Goal: Complete application form

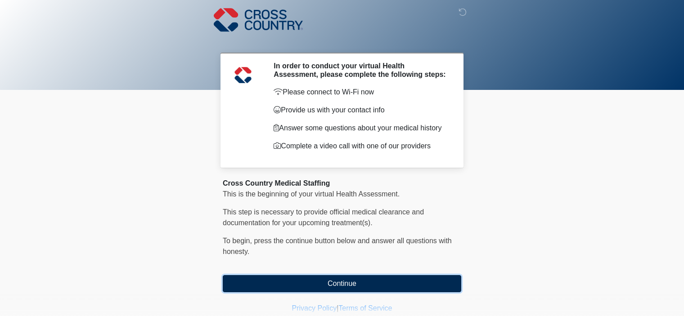
click at [362, 286] on button "Continue" at bounding box center [342, 283] width 239 height 17
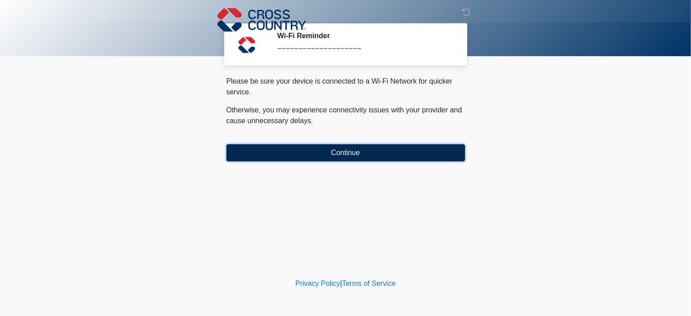
click at [372, 151] on button "Continue" at bounding box center [345, 152] width 239 height 17
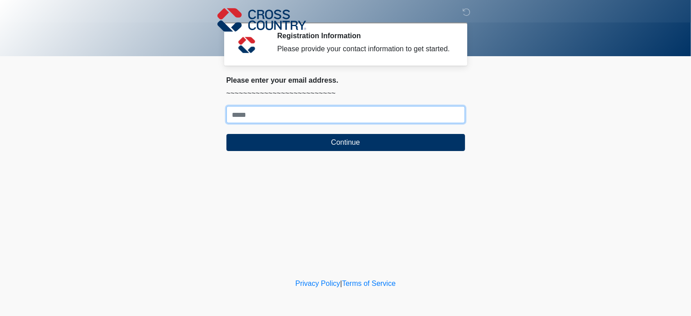
click at [311, 117] on input "Where should we email your response?" at bounding box center [345, 114] width 239 height 17
type input "**********"
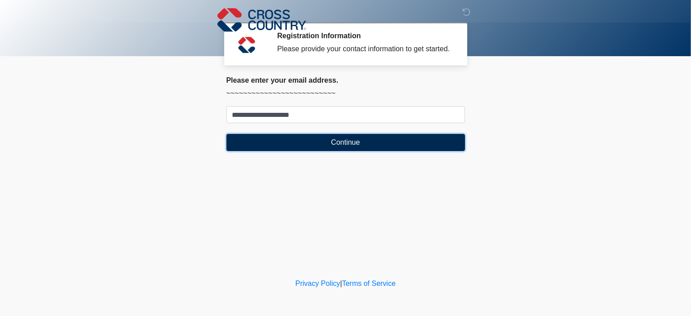
click at [318, 144] on button "Continue" at bounding box center [345, 142] width 239 height 17
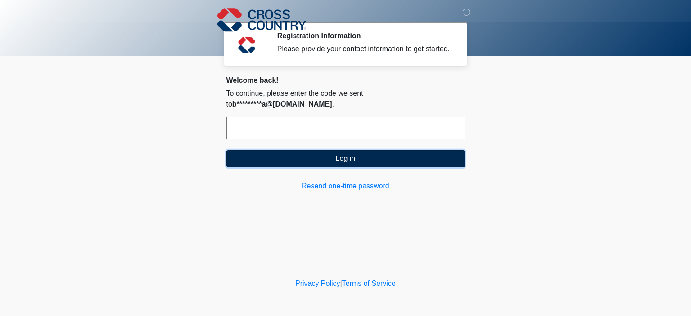
click at [322, 150] on button "Log in" at bounding box center [345, 158] width 239 height 17
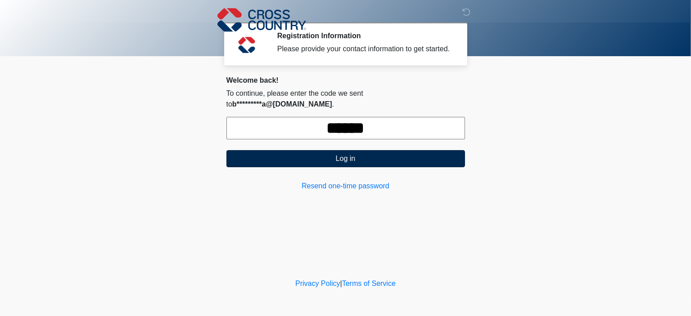
type input "******"
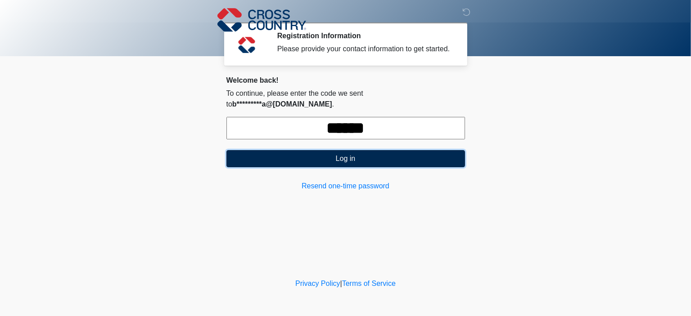
click at [381, 150] on button "Log in" at bounding box center [345, 158] width 239 height 17
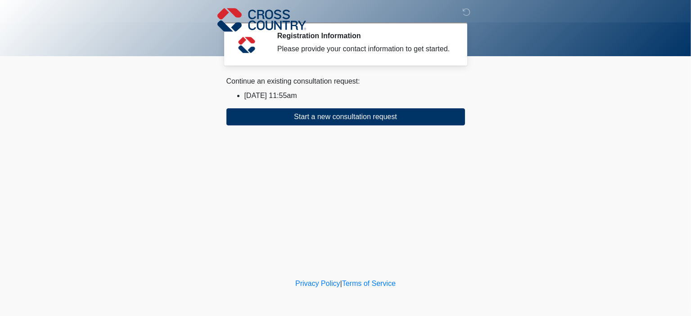
click at [311, 87] on div "Continue an existing consultation request: [DATE] 11:55am Start a new consultat…" at bounding box center [345, 101] width 239 height 50
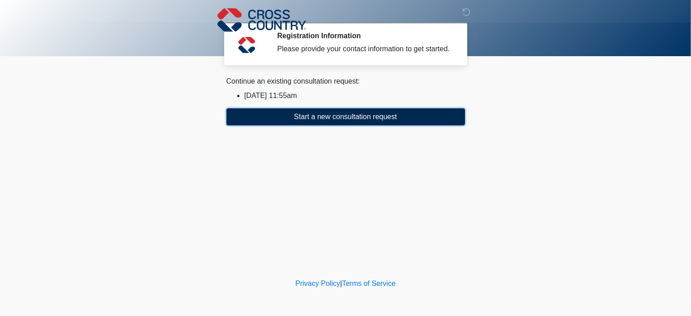
click at [329, 117] on button "Start a new consultation request" at bounding box center [345, 116] width 239 height 17
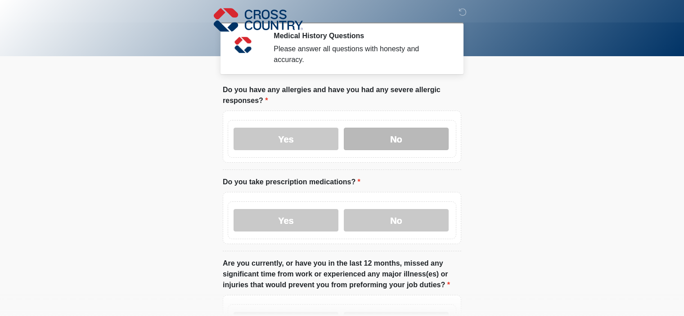
click at [427, 132] on label "No" at bounding box center [396, 139] width 105 height 23
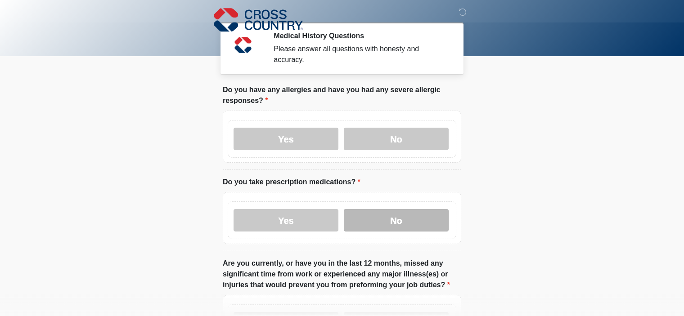
click at [405, 209] on label "No" at bounding box center [396, 220] width 105 height 23
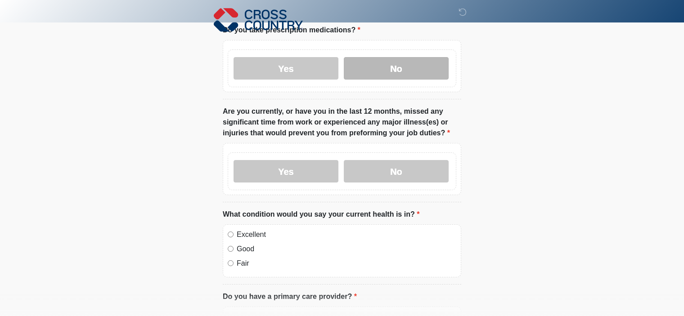
scroll to position [155, 0]
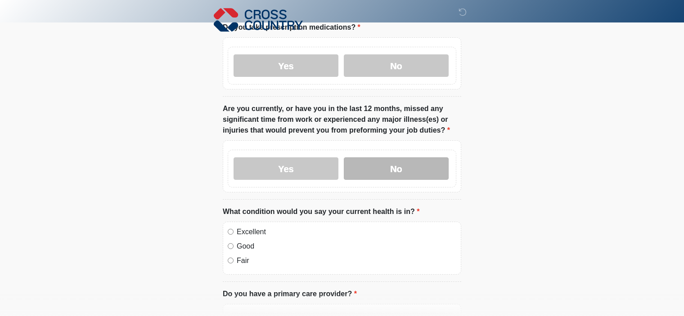
click at [405, 163] on label "No" at bounding box center [396, 169] width 105 height 23
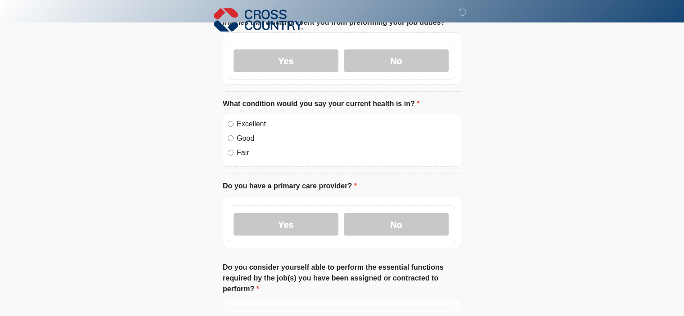
scroll to position [275, 0]
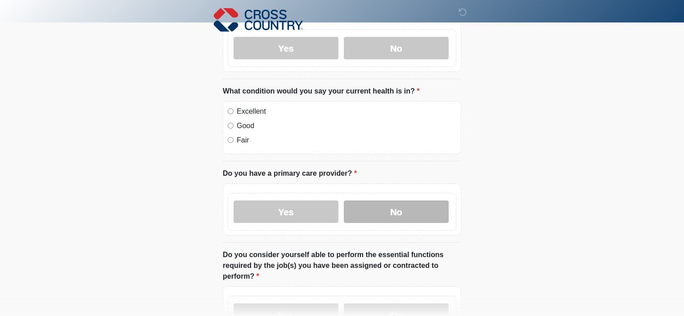
click at [374, 201] on label "No" at bounding box center [396, 212] width 105 height 23
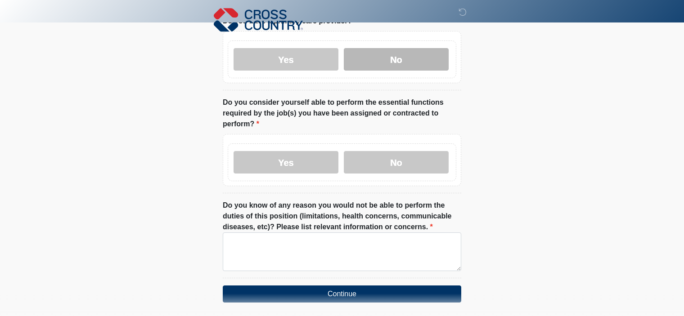
scroll to position [442, 0]
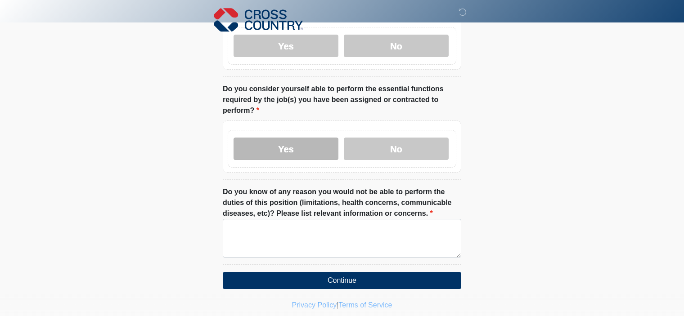
click at [316, 138] on label "Yes" at bounding box center [286, 149] width 105 height 23
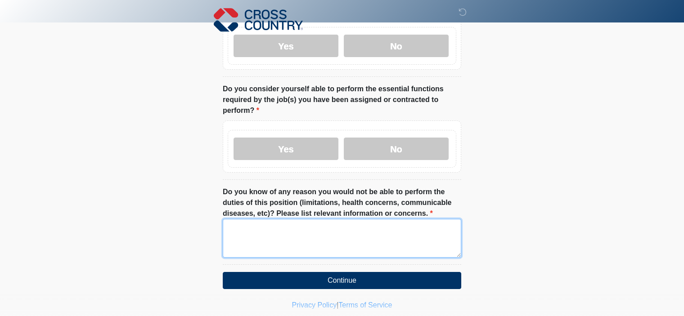
click at [262, 225] on textarea "Do you know of any reason you would not be able to perform the duties of this p…" at bounding box center [342, 238] width 239 height 39
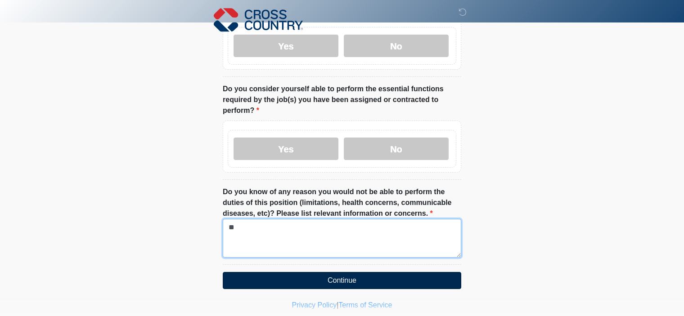
type textarea "**"
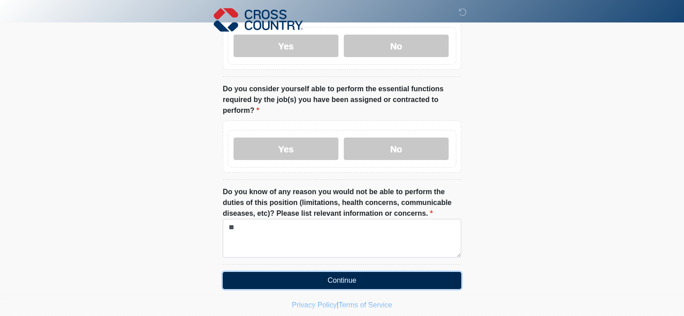
click at [389, 272] on button "Continue" at bounding box center [342, 280] width 239 height 17
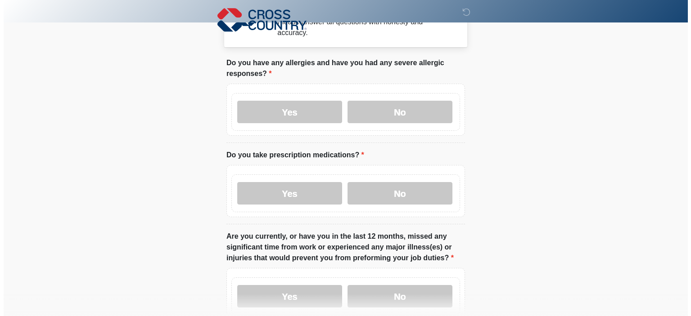
scroll to position [0, 0]
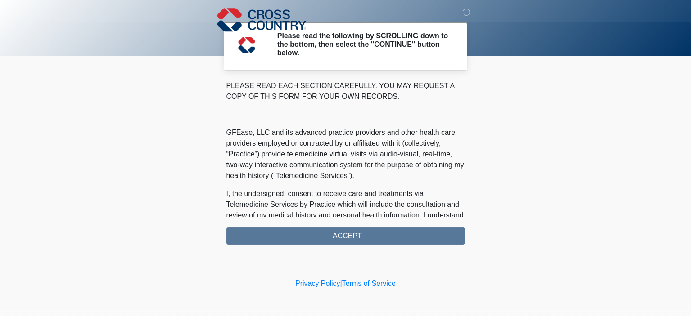
click at [367, 234] on div "PLEASE READ EACH SECTION CAREFULLY. YOU MAY REQUEST A COPY OF THIS FORM FOR YOU…" at bounding box center [345, 163] width 239 height 164
click at [319, 236] on div "PLEASE READ EACH SECTION CAREFULLY. YOU MAY REQUEST A COPY OF THIS FORM FOR YOU…" at bounding box center [345, 163] width 239 height 164
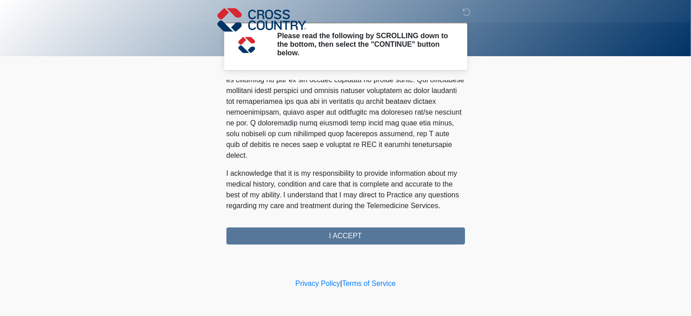
scroll to position [583, 0]
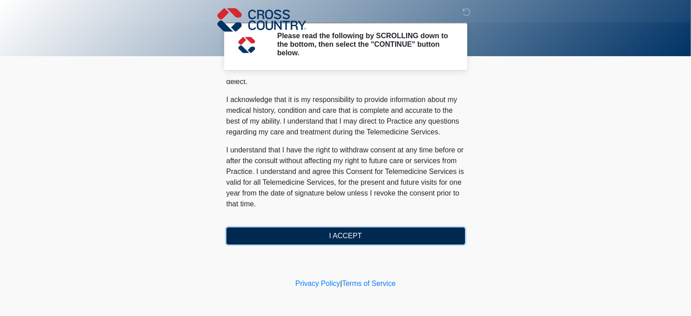
click at [410, 234] on button "I ACCEPT" at bounding box center [345, 236] width 239 height 17
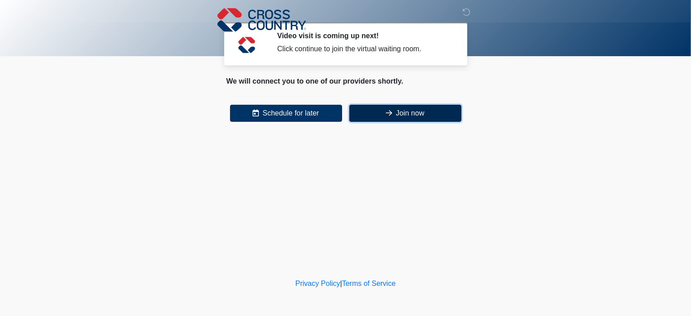
click at [416, 114] on button "Join now" at bounding box center [405, 113] width 112 height 17
